Goal: Complete application form

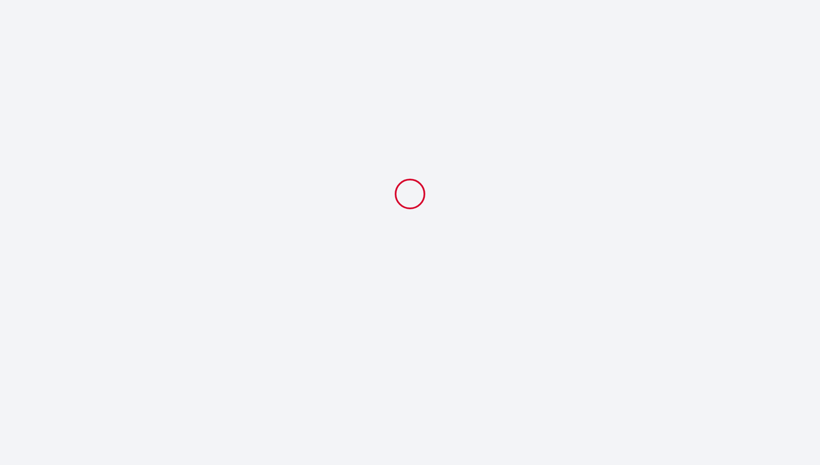
select select
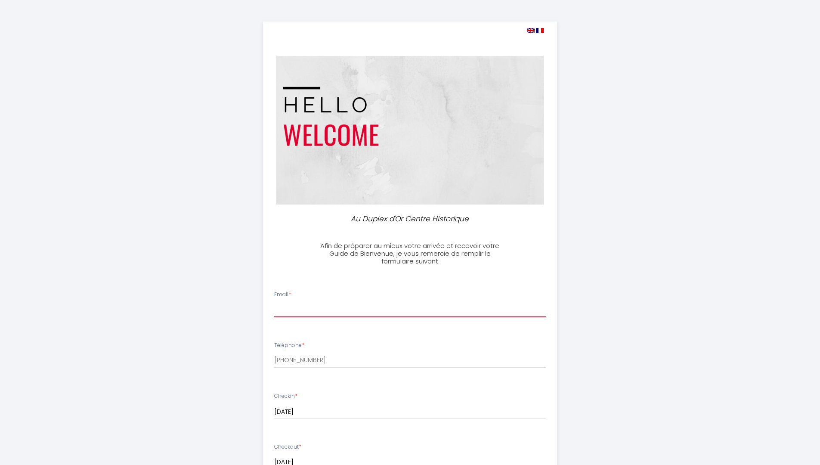
click at [340, 302] on input "Email *" at bounding box center [410, 309] width 272 height 15
type input "[PERSON_NAME][EMAIL_ADDRESS][DOMAIN_NAME]"
drag, startPoint x: 326, startPoint y: 222, endPoint x: 331, endPoint y: 222, distance: 5.6
click at [327, 352] on input "[PHONE_NUMBER]" at bounding box center [410, 359] width 272 height 15
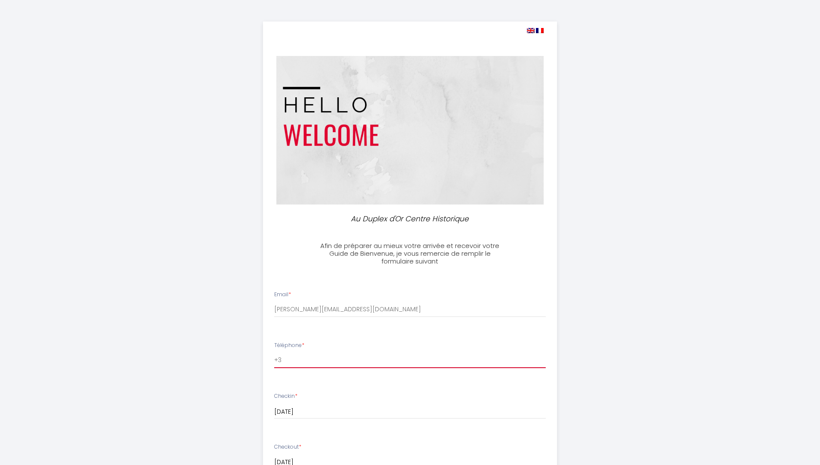
type input "+"
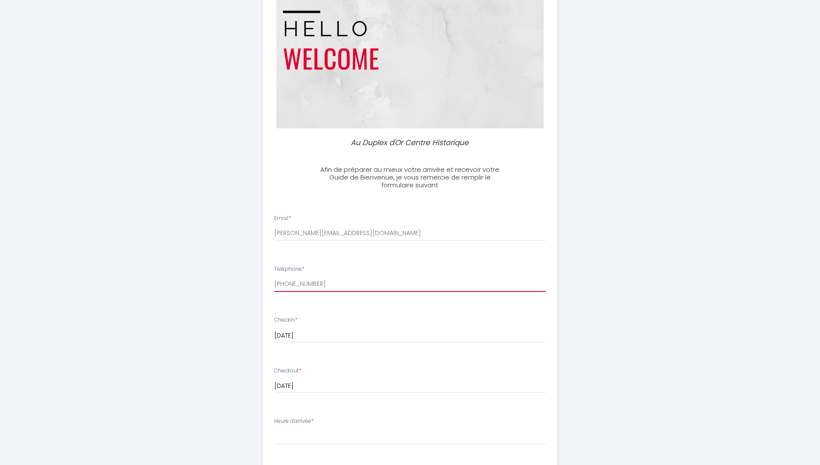
scroll to position [86, 0]
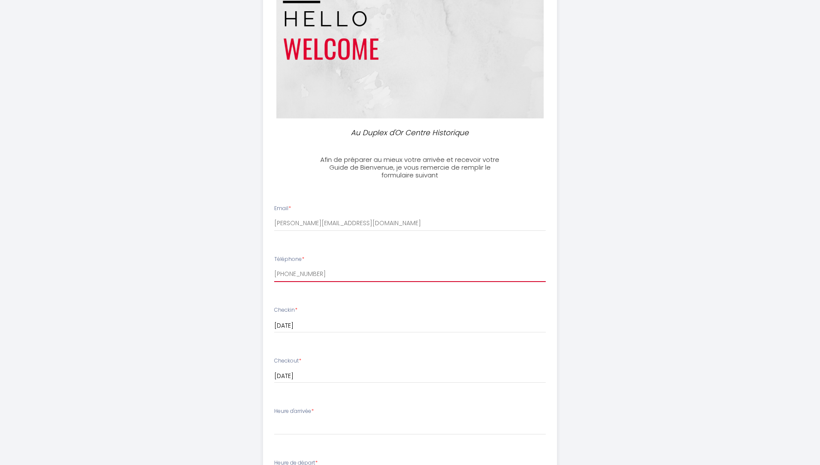
type input "[PHONE_NUMBER]"
click at [306, 418] on select "18:00 18:30 19:00 19:30 20:00 20:30 21:00 21:30 22:00 22:30 23:00 23:30" at bounding box center [410, 426] width 272 height 16
select select "20:00"
click at [274, 418] on select "18:00 18:30 19:00 19:30 20:00 20:30 21:00 21:30 22:00 22:30 23:00 23:30" at bounding box center [410, 426] width 272 height 16
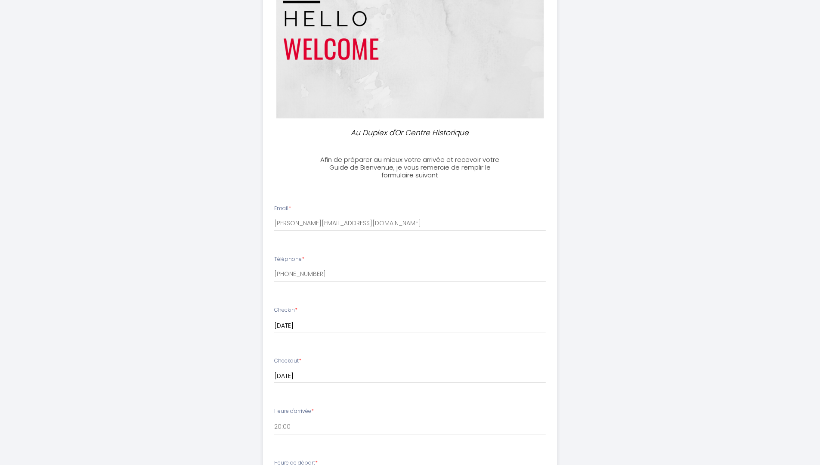
select select "08:30"
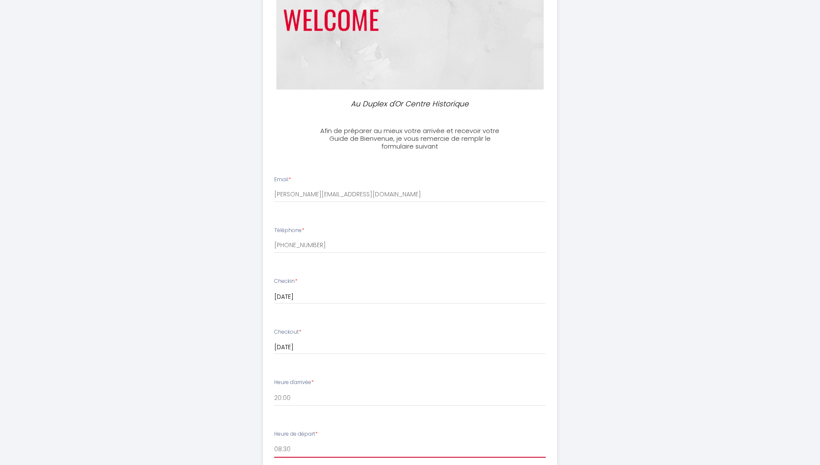
scroll to position [188, 0]
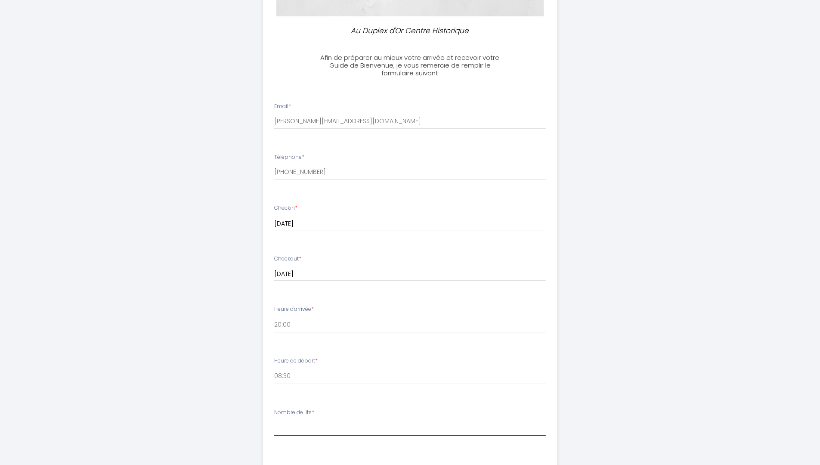
click at [317, 420] on select "[PERSON_NAME] de lits 1 2" at bounding box center [410, 428] width 272 height 16
select select "1"
click at [274, 420] on select "[PERSON_NAME] de lits 1 2" at bounding box center [410, 428] width 272 height 16
type voyageur7 "Je viens pour travailler. J'ai donc impérativement besoin d'une excellente conn…"
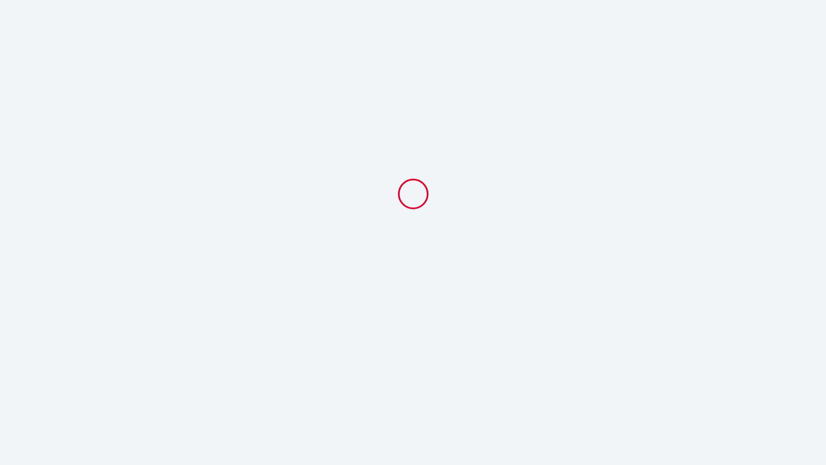
select select "20:00"
select select "08:30"
select select "1"
